Goal: Find specific page/section: Find specific page/section

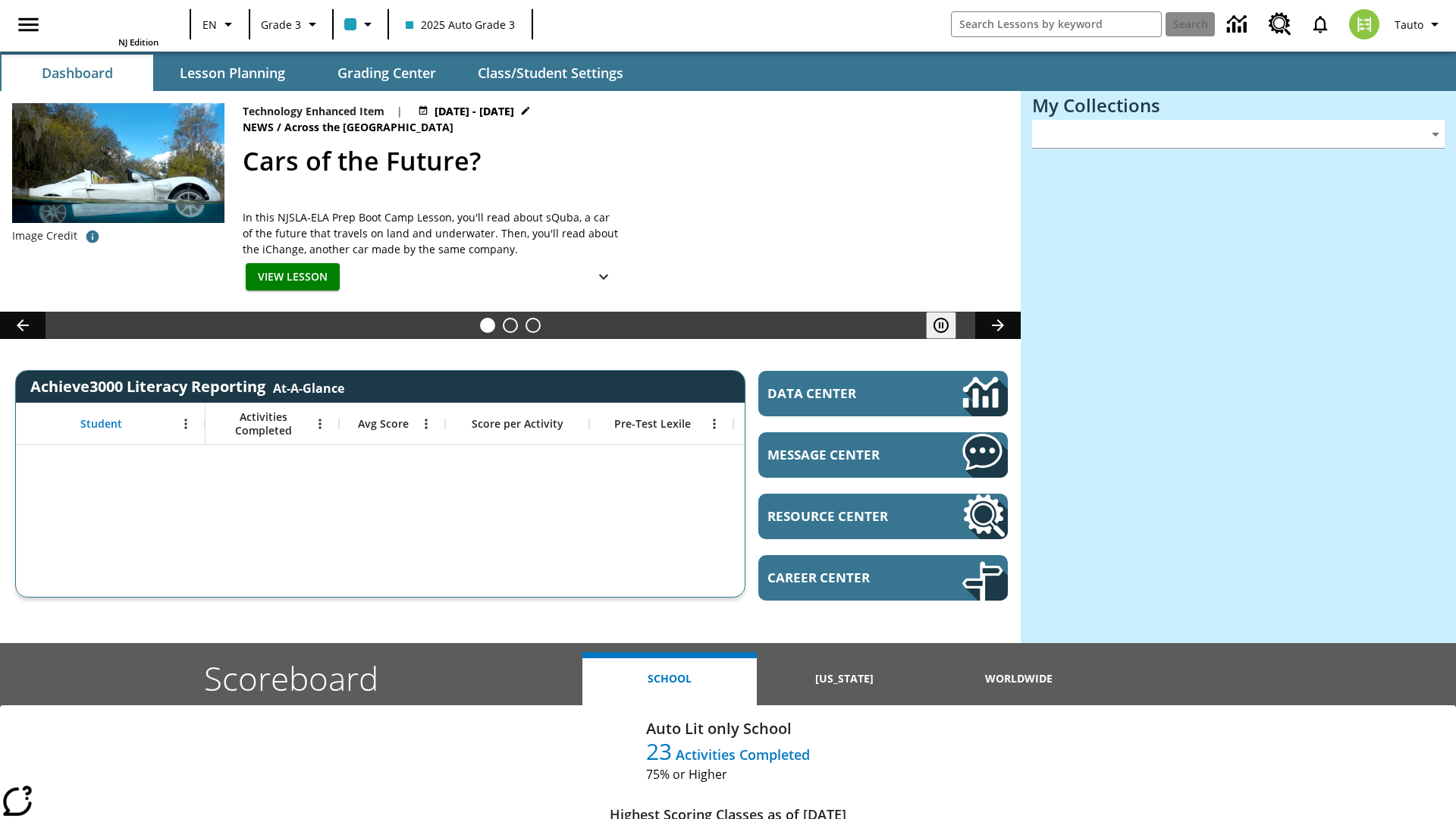
type input "-1"
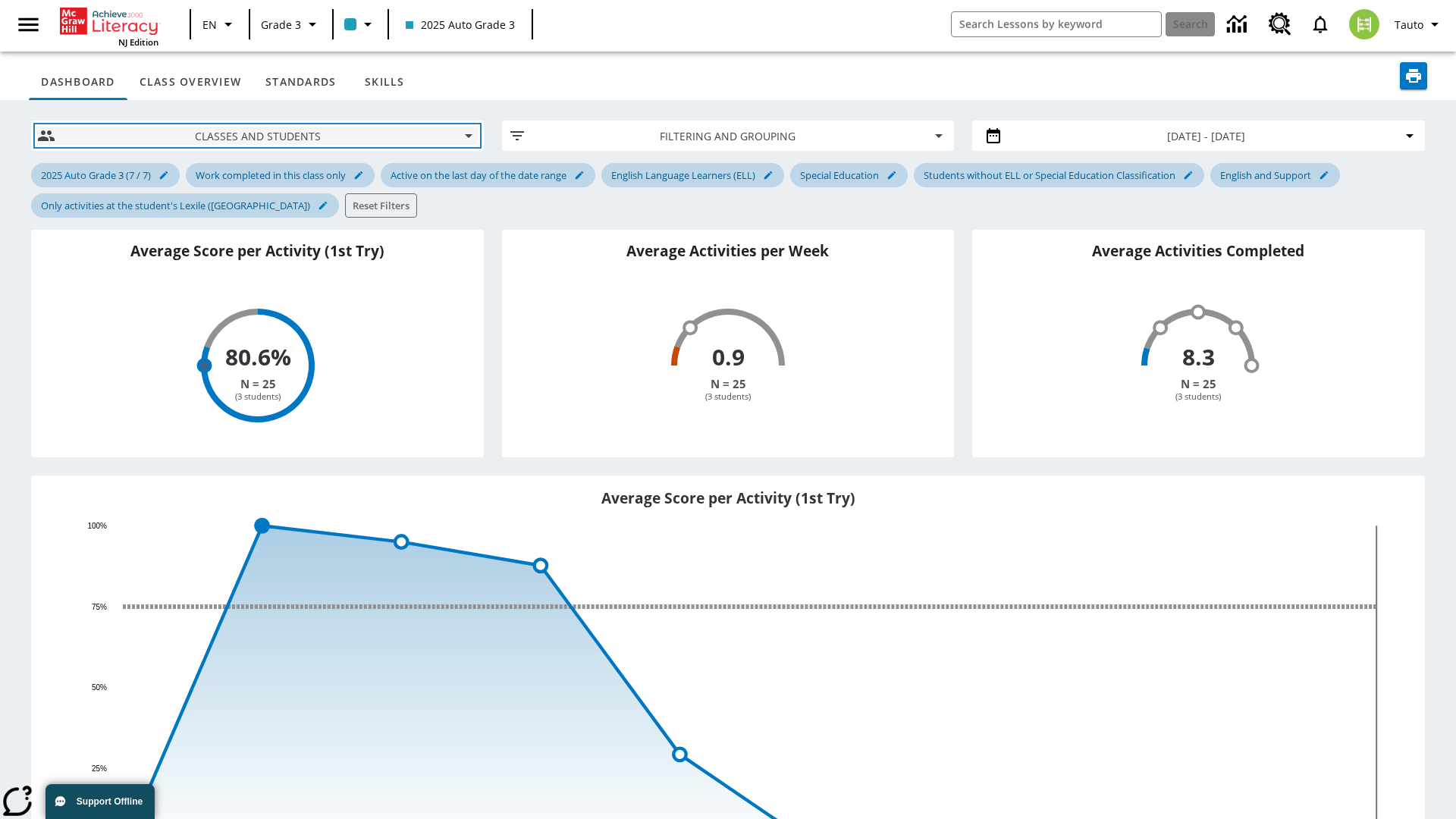
click at [257, 136] on span "Classes and Students" at bounding box center [257, 136] width 379 height 16
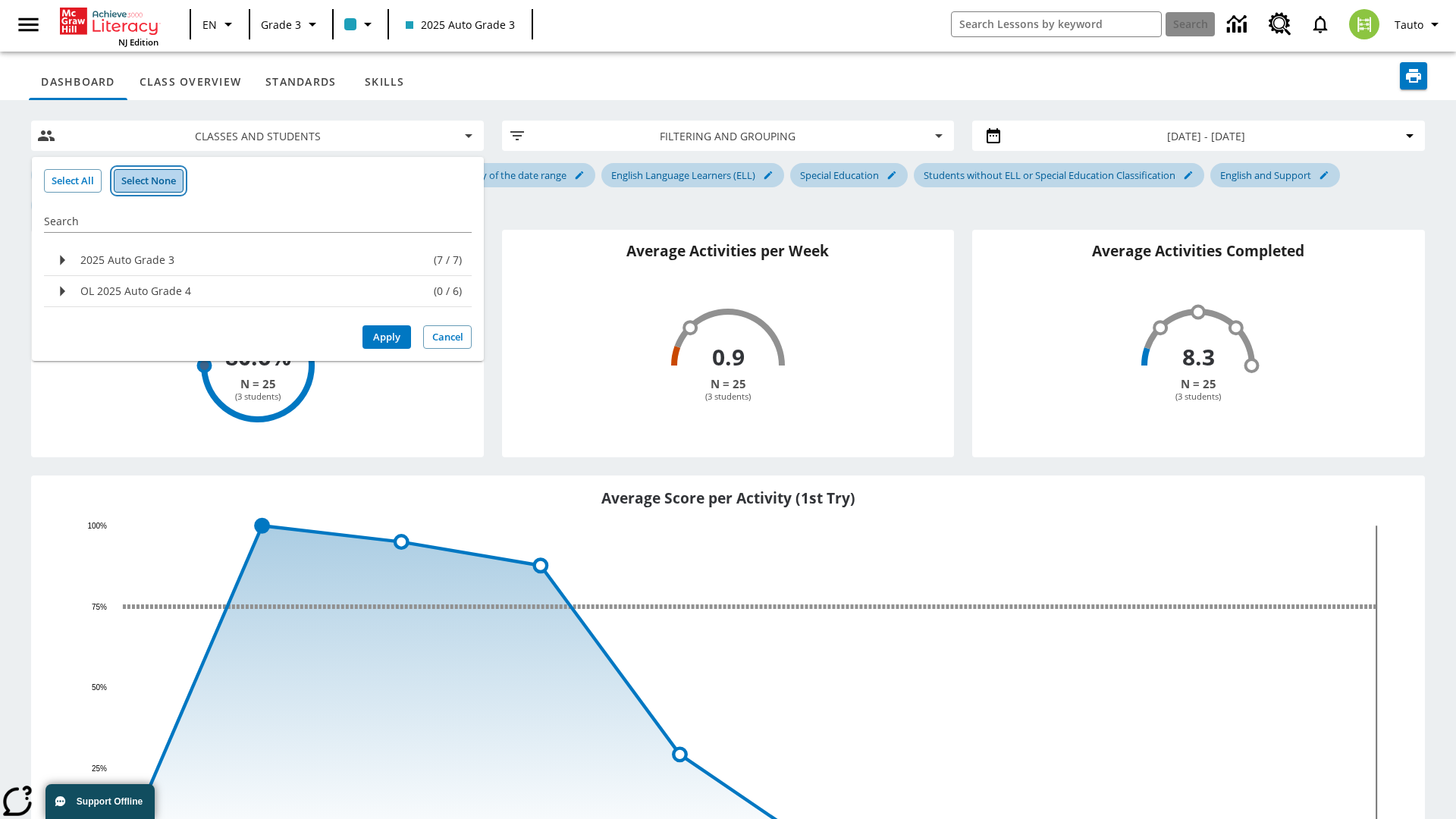
click at [149, 181] on button "Select None" at bounding box center [148, 181] width 69 height 24
click at [258, 260] on div "2025 Auto Grade 3" at bounding box center [255, 261] width 348 height 25
click at [387, 348] on button "Apply" at bounding box center [386, 337] width 48 height 24
